Goal: Use online tool/utility: Utilize a website feature to perform a specific function

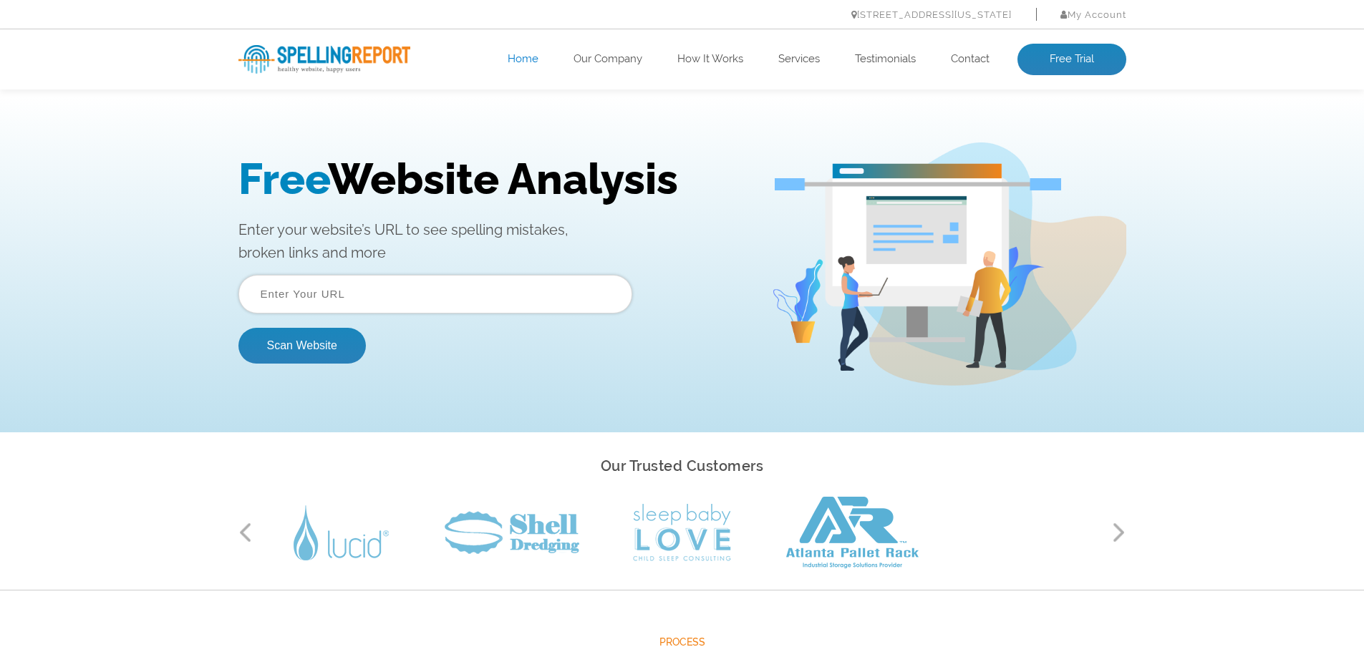
click at [395, 304] on input "text" at bounding box center [435, 294] width 394 height 39
paste input "https://townoflaveta-co.gov/"
type input "https://townoflaveta-co.gov/"
click at [339, 344] on button "Scan Website" at bounding box center [301, 346] width 127 height 36
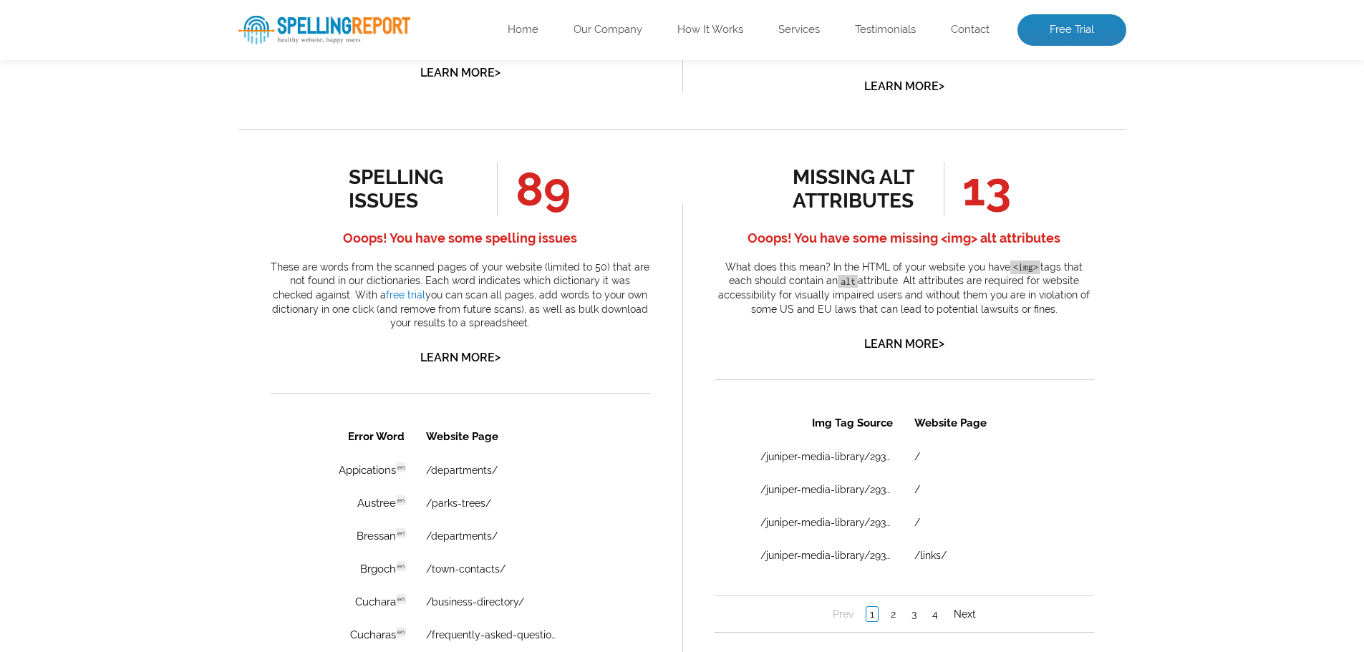
scroll to position [716, 0]
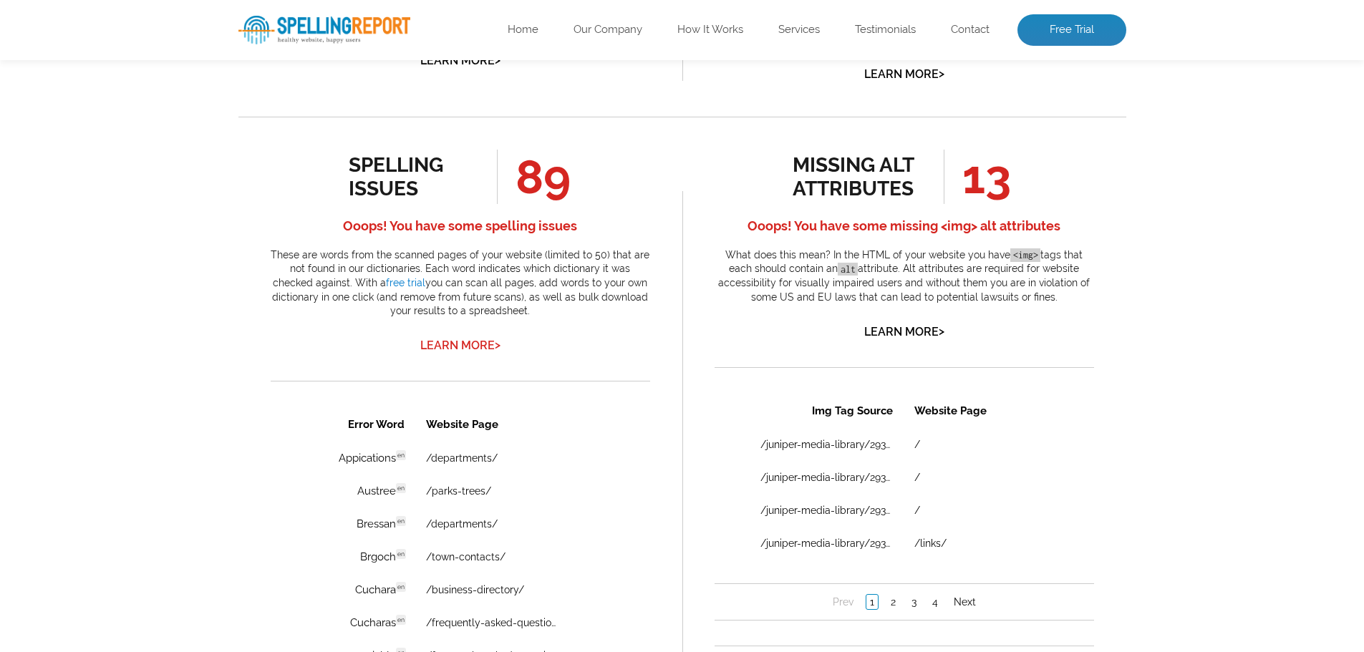
click at [464, 349] on link "Learn More >" at bounding box center [460, 346] width 80 height 14
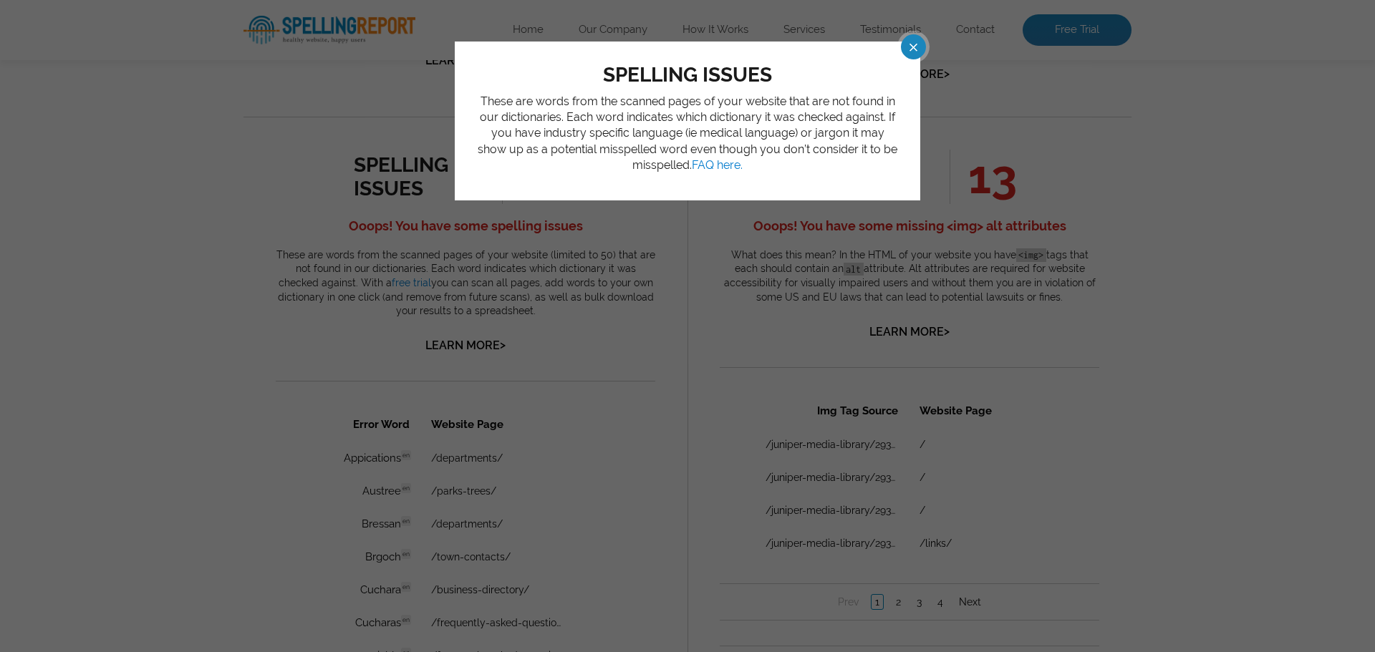
click at [913, 50] on span at bounding box center [900, 46] width 25 height 25
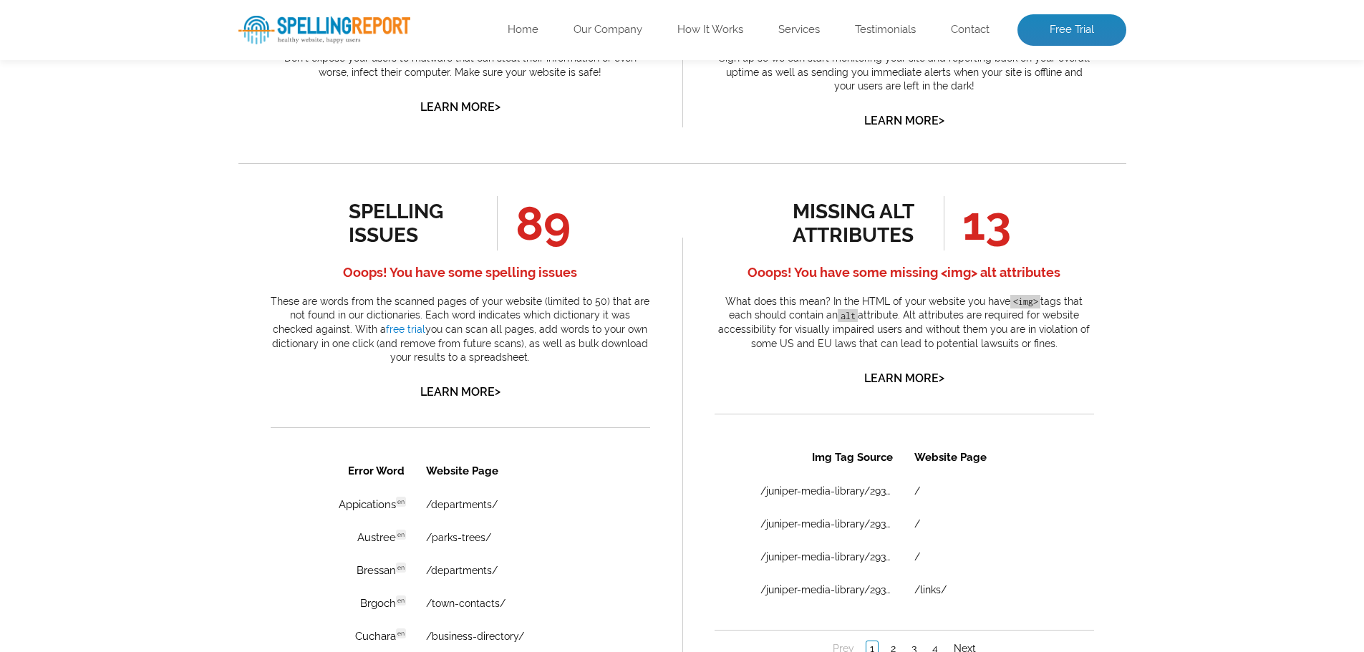
scroll to position [324, 0]
